Goal: Transaction & Acquisition: Purchase product/service

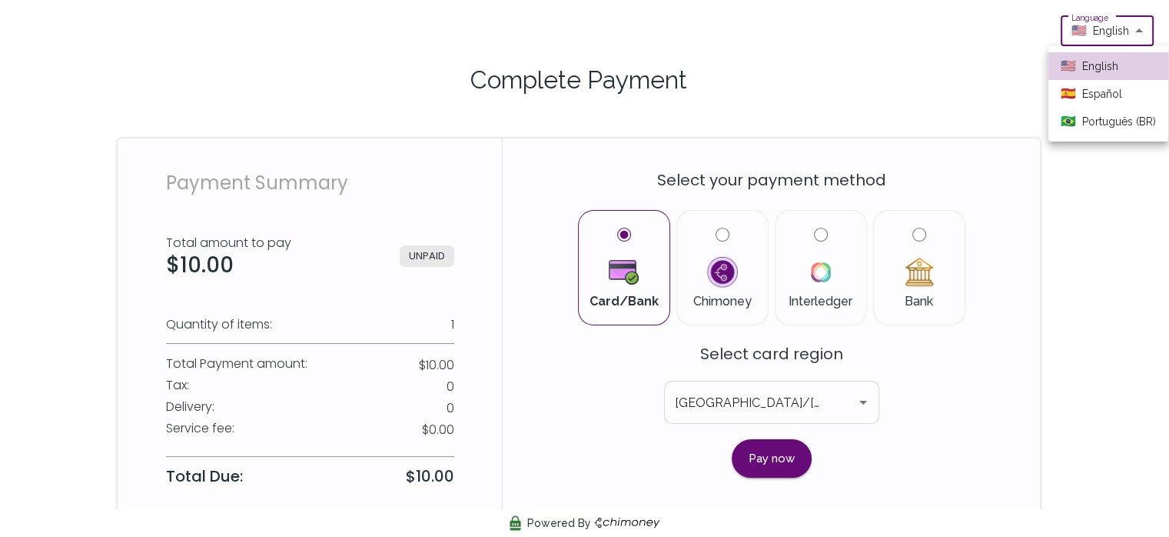
click at [1094, 36] on body "Language 🇺🇸 English en Language Complete Payment Payment Summary Total amount t…" at bounding box center [584, 275] width 1169 height 551
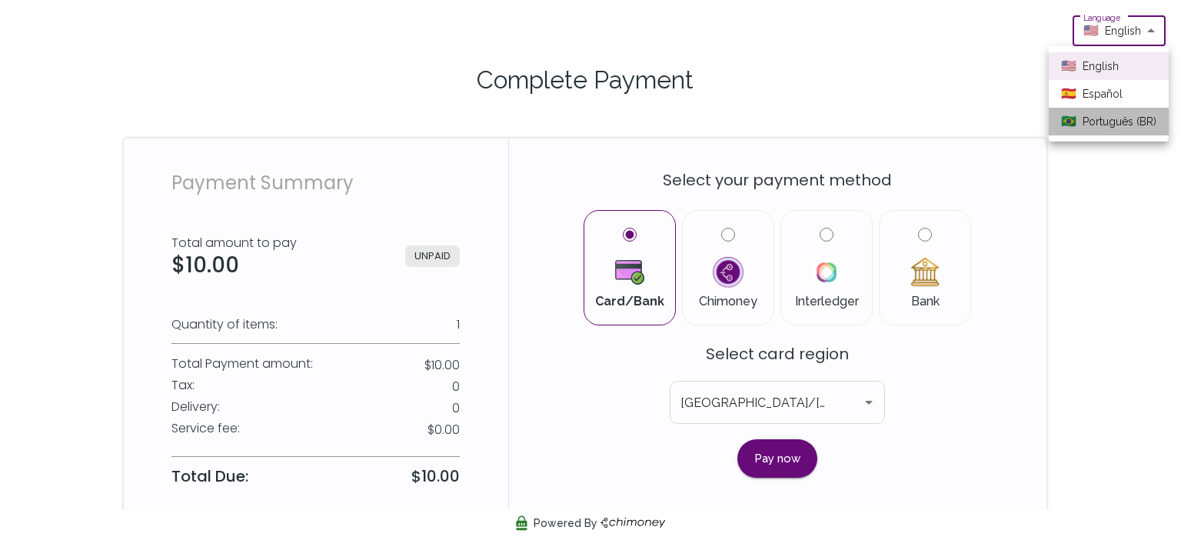
click at [1092, 124] on span "Português (BR)" at bounding box center [1119, 122] width 74 height 16
type input "pt-BR"
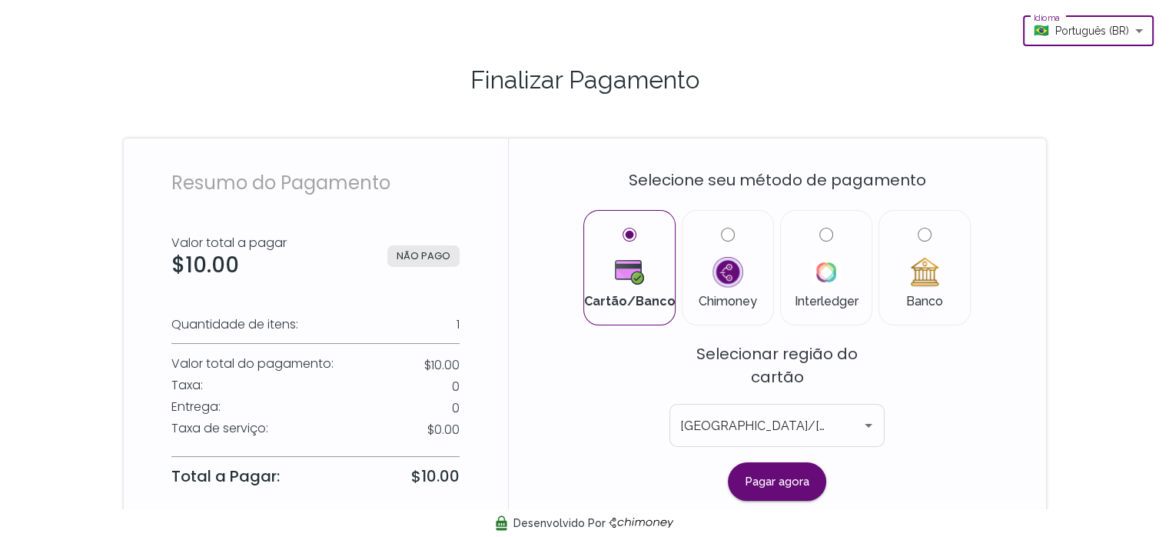
click at [925, 294] on label "Banco" at bounding box center [925, 268] width 66 height 80
click at [925, 241] on input "Banco" at bounding box center [925, 235] width 14 height 14
radio input "true"
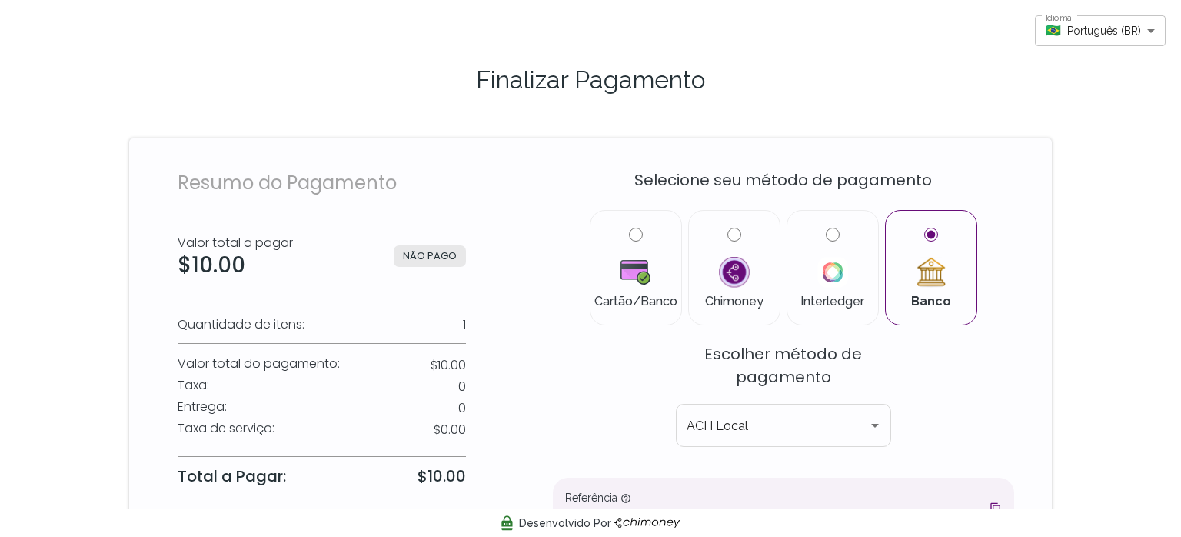
click at [1113, 38] on body "Idioma 🇧🇷 Português (BR) pt-BR Idioma Finalizar Pagamento Resumo do Pagamento V…" at bounding box center [590, 473] width 1181 height 946
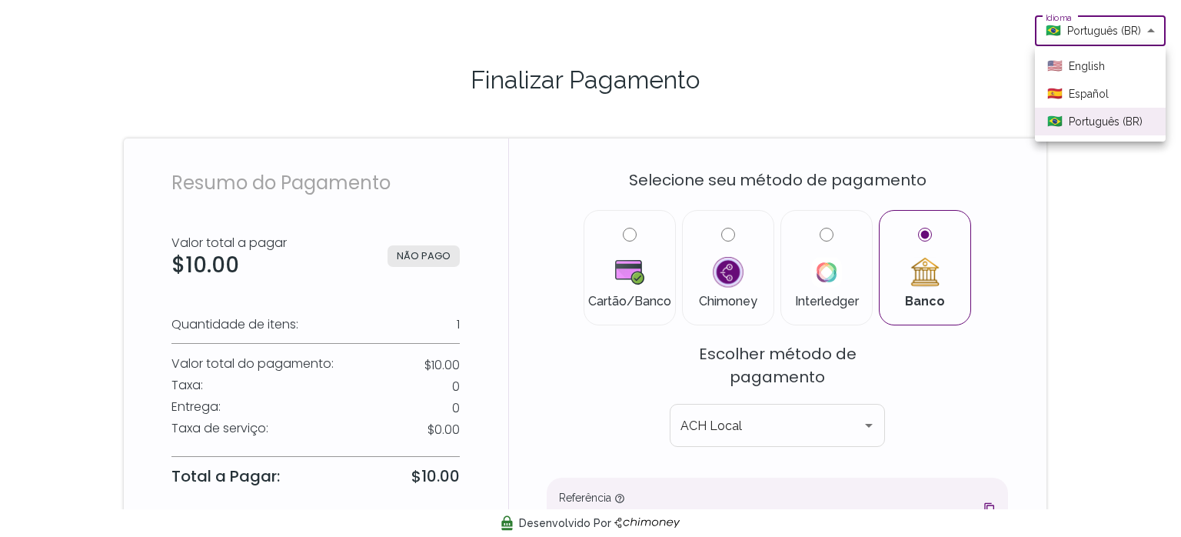
click at [1079, 68] on span "English" at bounding box center [1087, 66] width 36 height 16
type input "en"
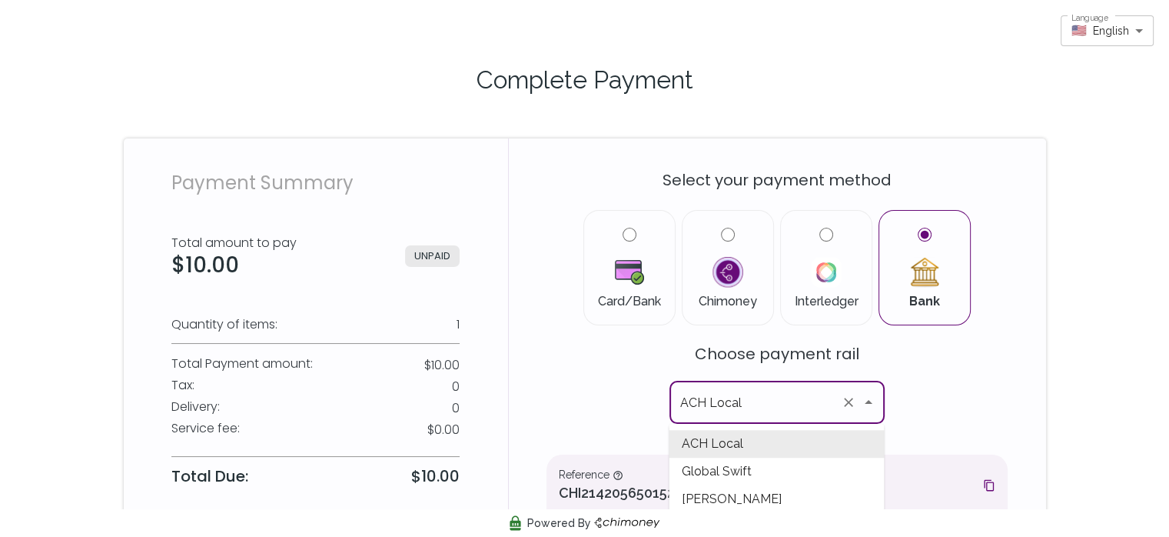
click at [828, 404] on input "ACH Local" at bounding box center [756, 401] width 158 height 29
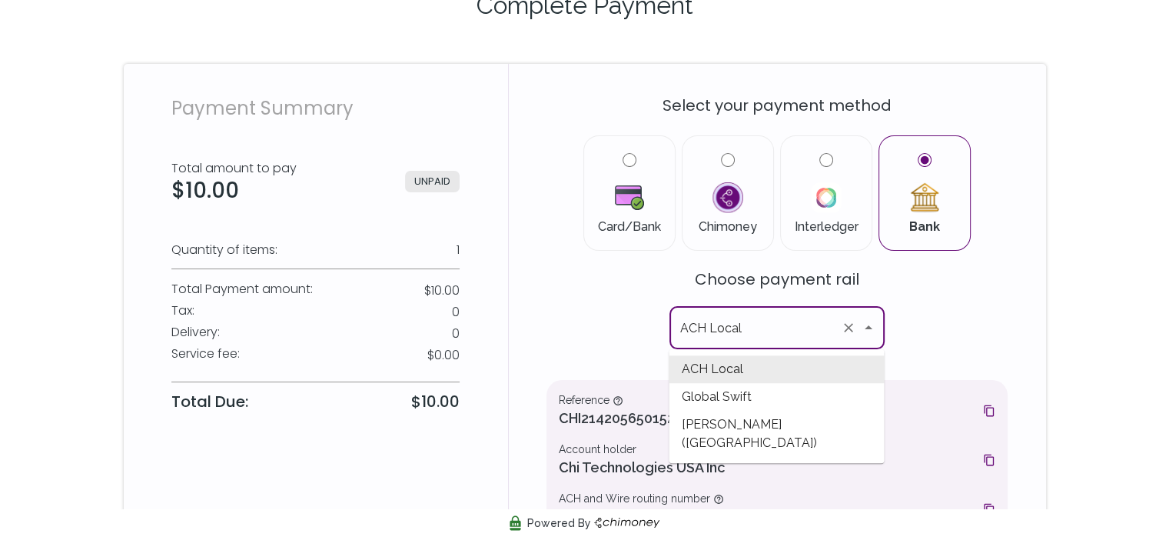
scroll to position [62, 0]
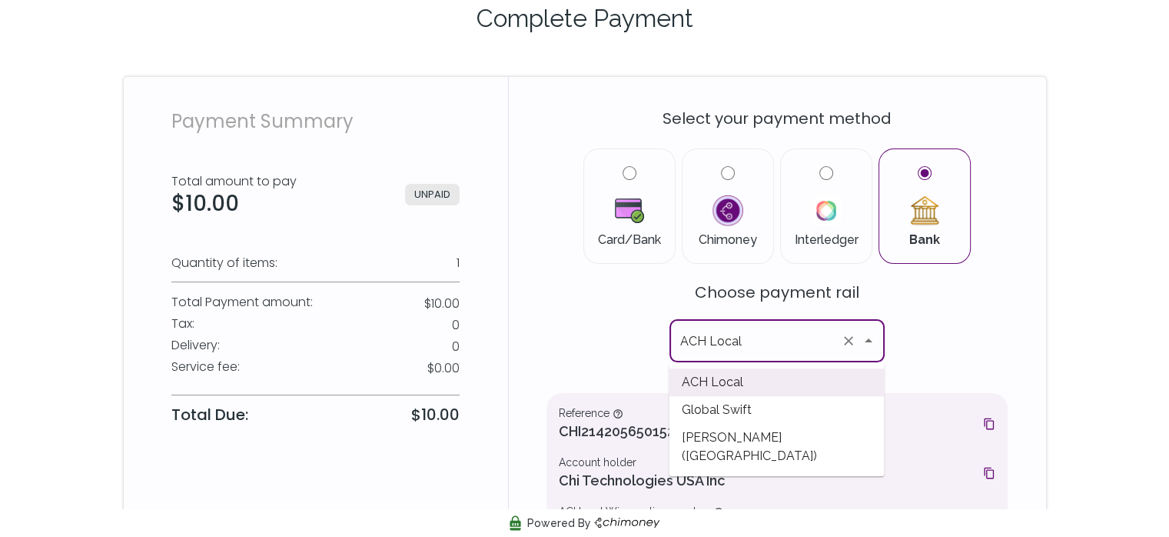
click at [769, 437] on span "[PERSON_NAME] ([GEOGRAPHIC_DATA])" at bounding box center [776, 447] width 215 height 46
type input "[PERSON_NAME] ([GEOGRAPHIC_DATA])"
